Goal: Task Accomplishment & Management: Complete application form

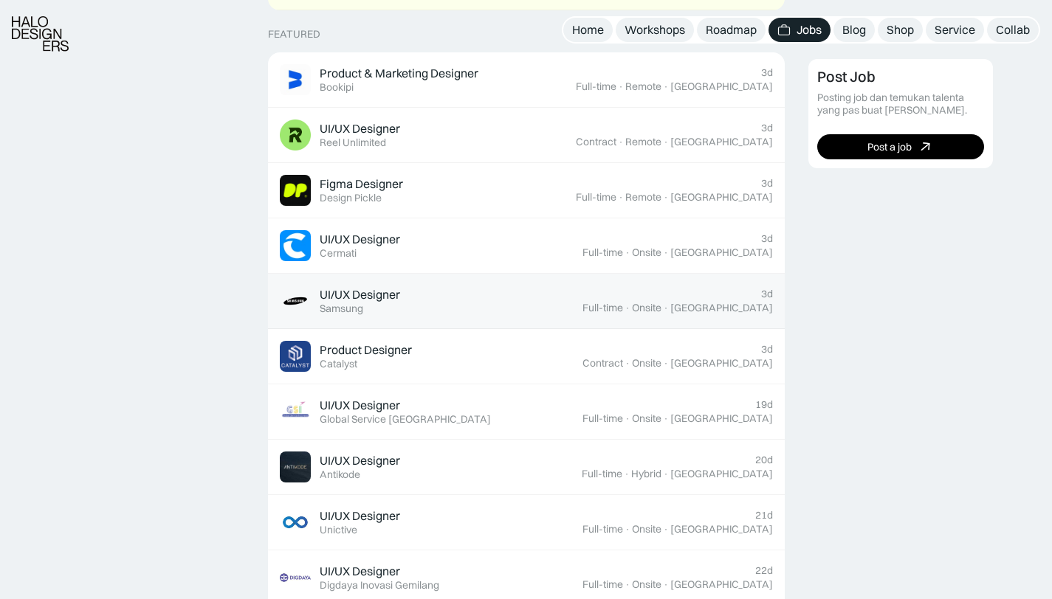
scroll to position [583, 0]
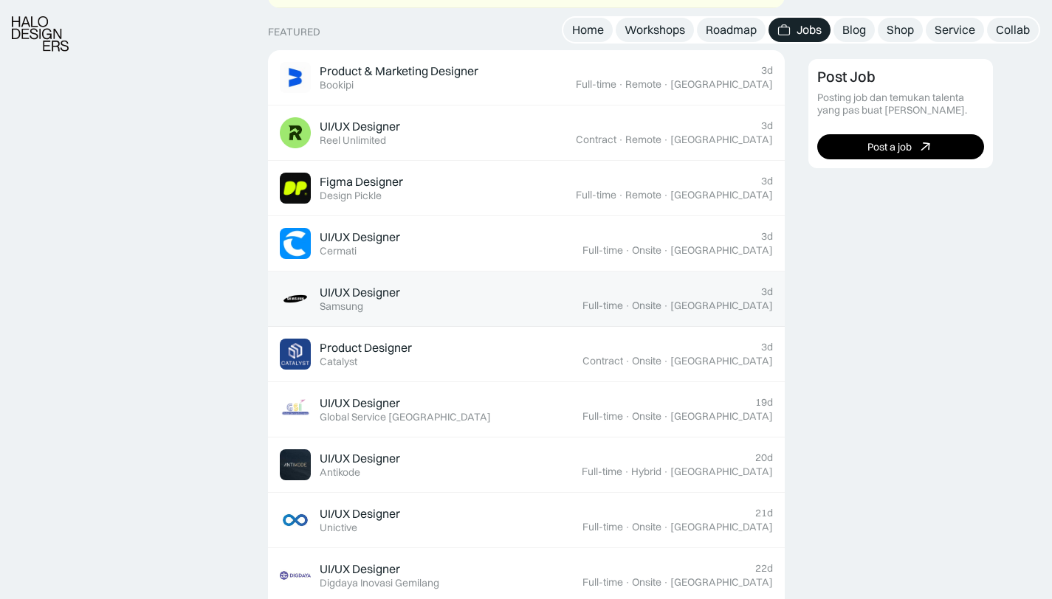
click at [411, 306] on div "UI/UX Designer Featured Samsung" at bounding box center [431, 298] width 303 height 31
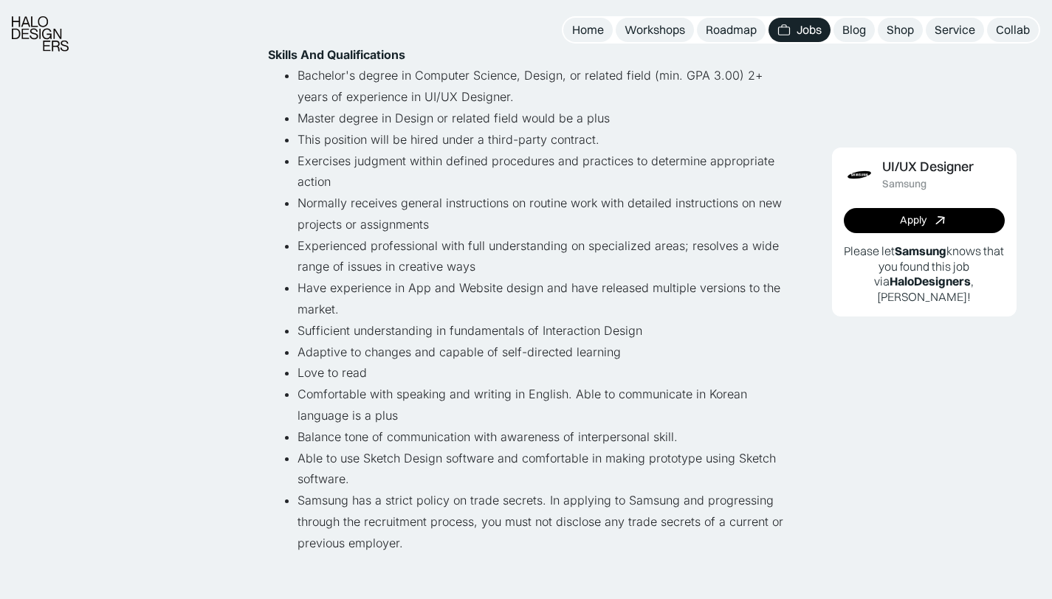
scroll to position [657, 0]
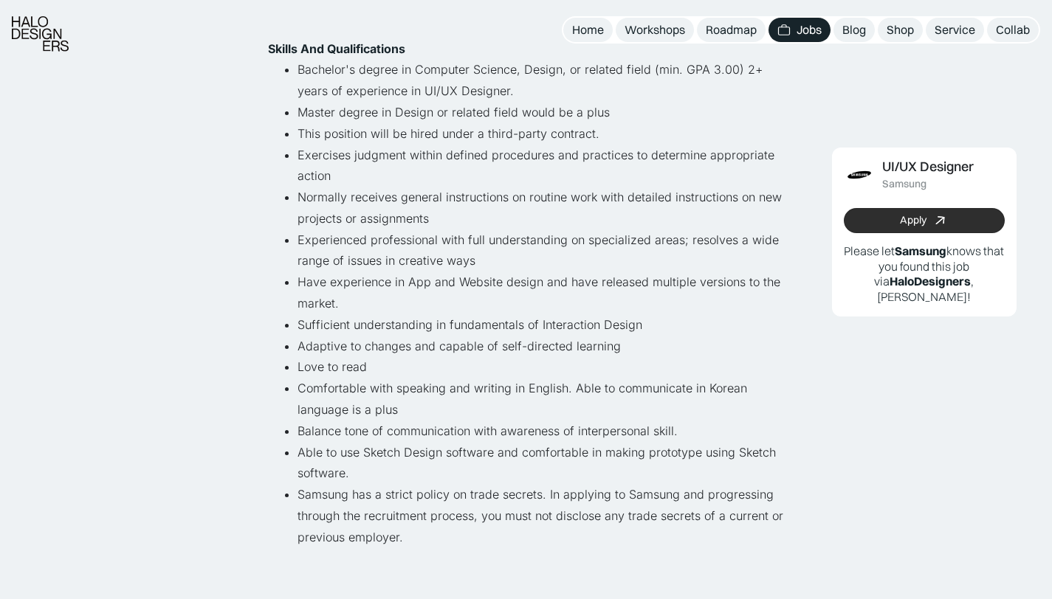
click at [909, 220] on div "Apply" at bounding box center [913, 221] width 27 height 13
